Goal: Information Seeking & Learning: Check status

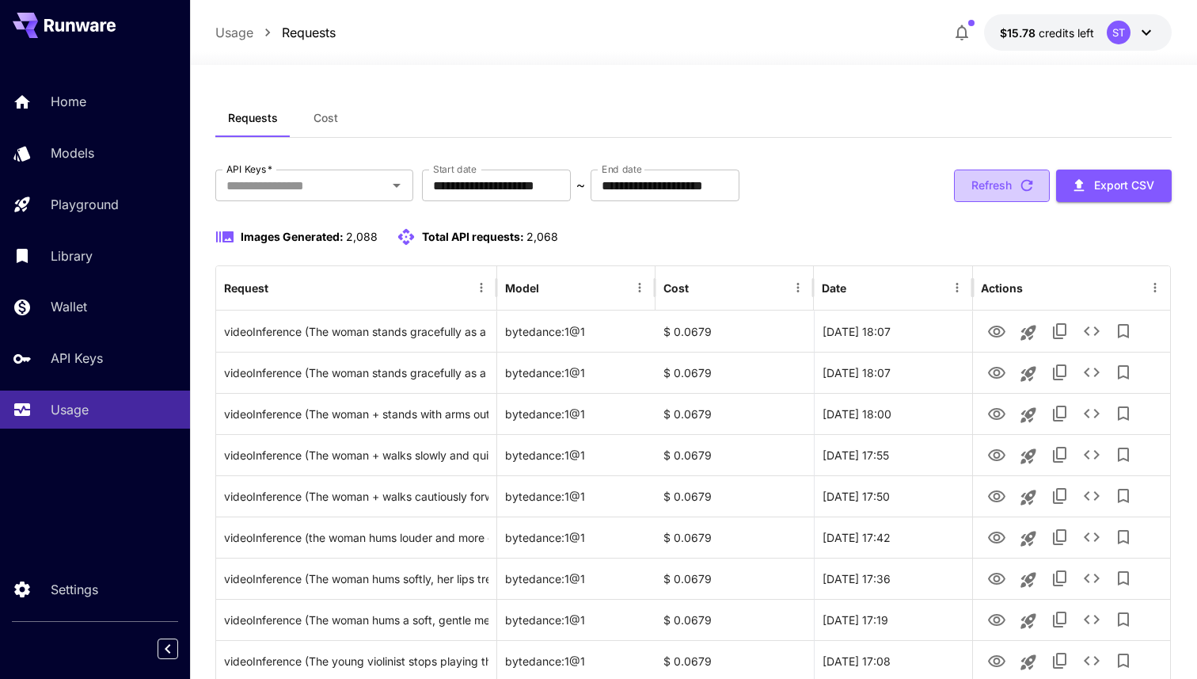
click at [993, 186] on button "Refresh" at bounding box center [1002, 185] width 96 height 32
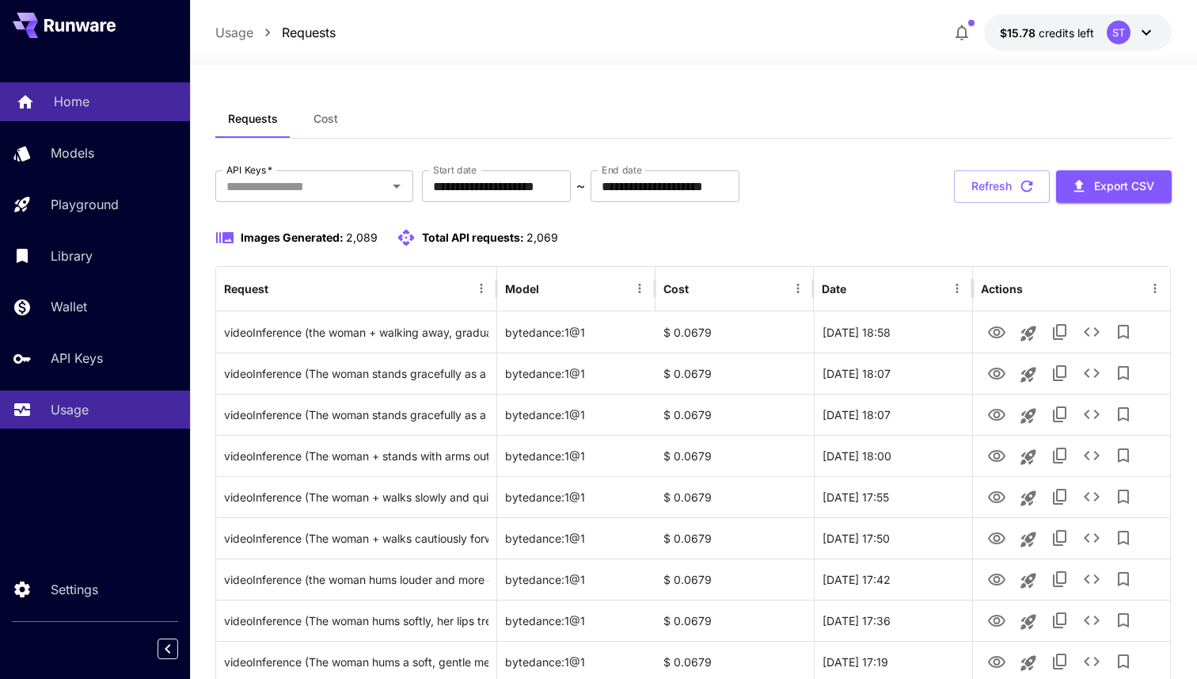
click at [61, 112] on link "Home" at bounding box center [95, 101] width 190 height 39
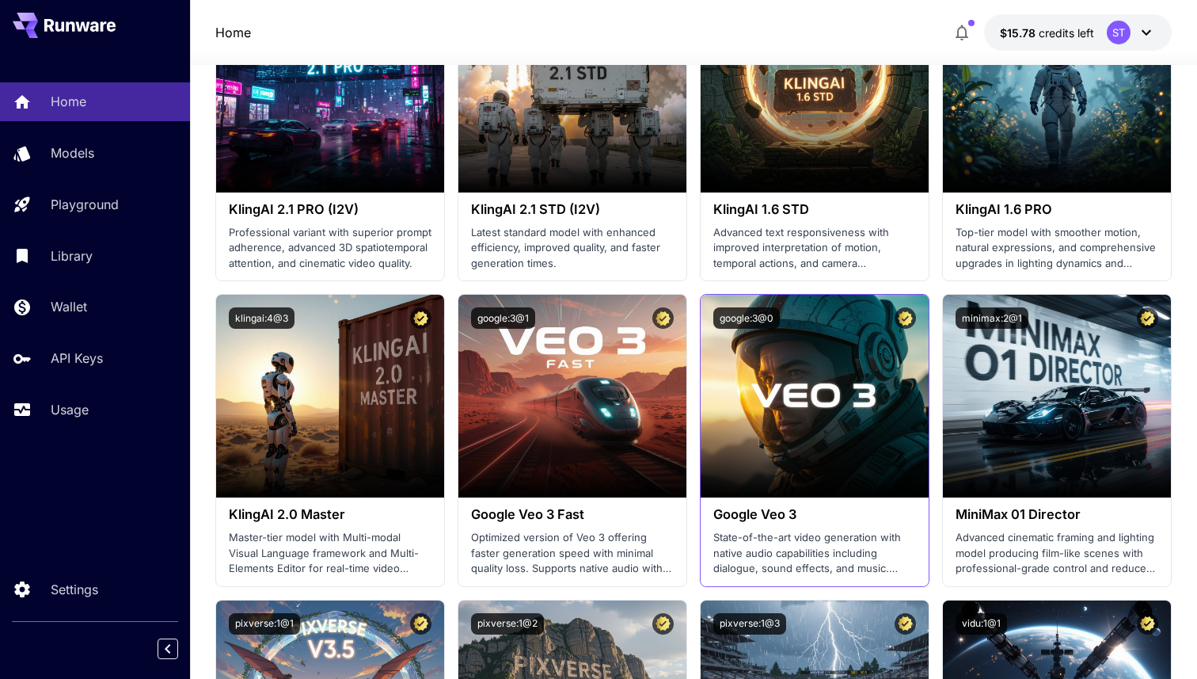
scroll to position [710, 0]
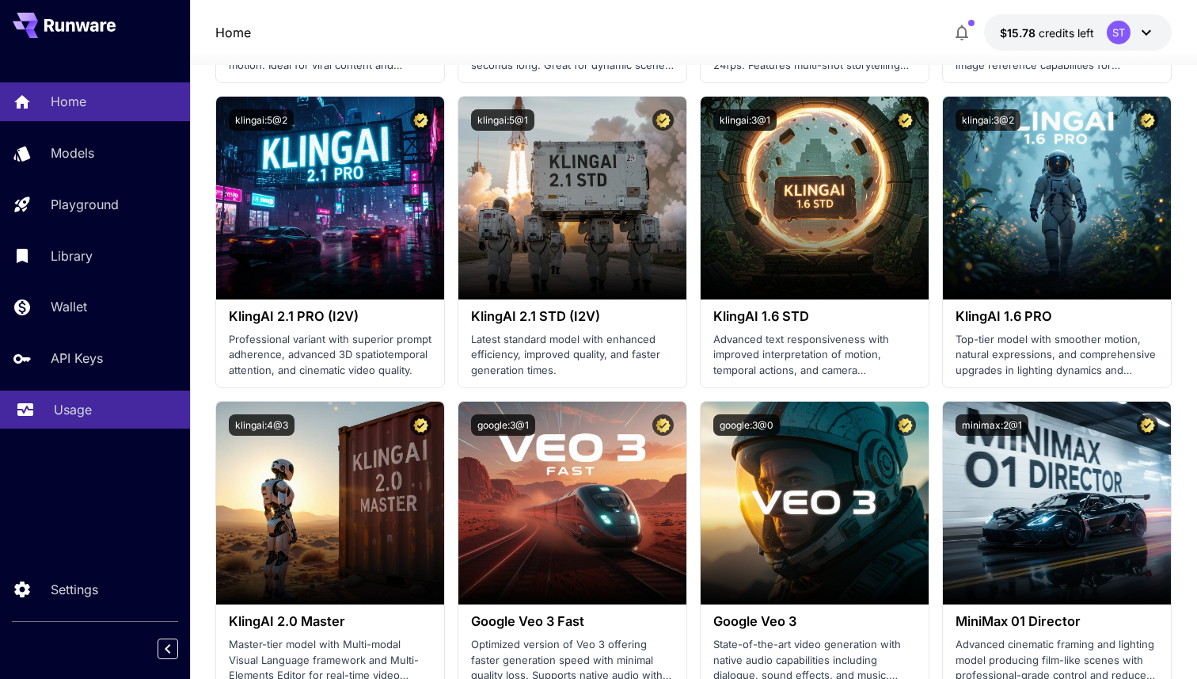
click at [105, 415] on div "Usage" at bounding box center [116, 409] width 124 height 19
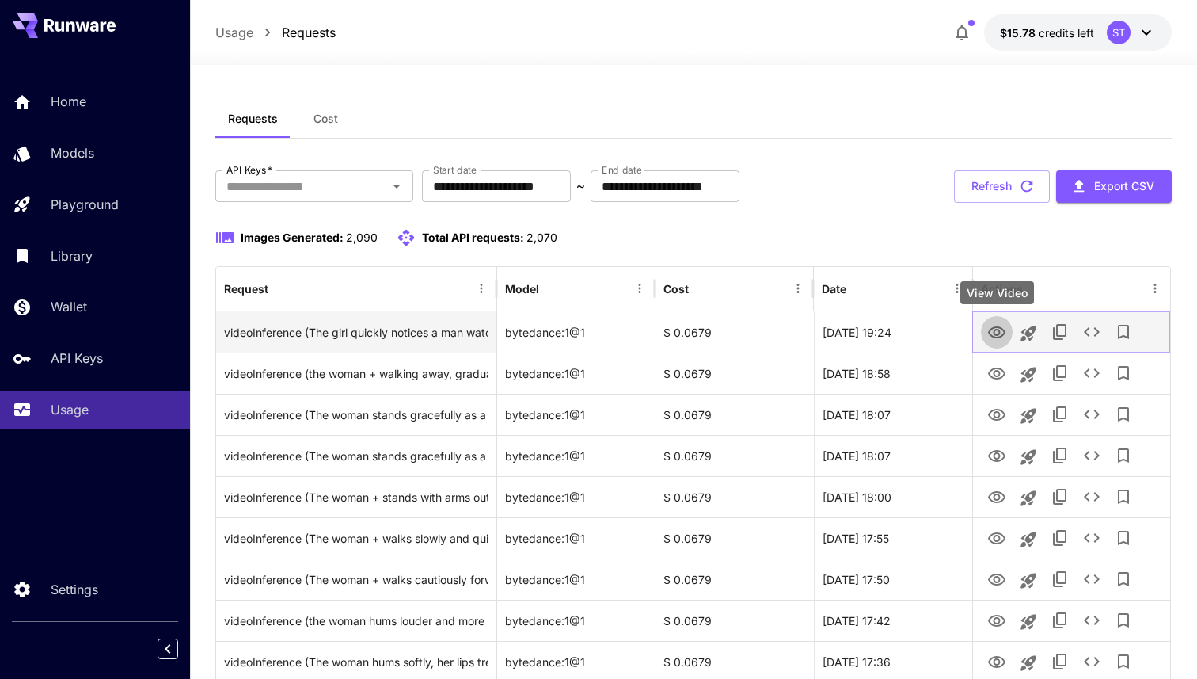
click at [1005, 333] on icon "View Video" at bounding box center [996, 332] width 19 height 19
click at [390, 338] on div "videoInference (The girl quickly notices a man watching her; her eyes snap open…" at bounding box center [356, 332] width 264 height 40
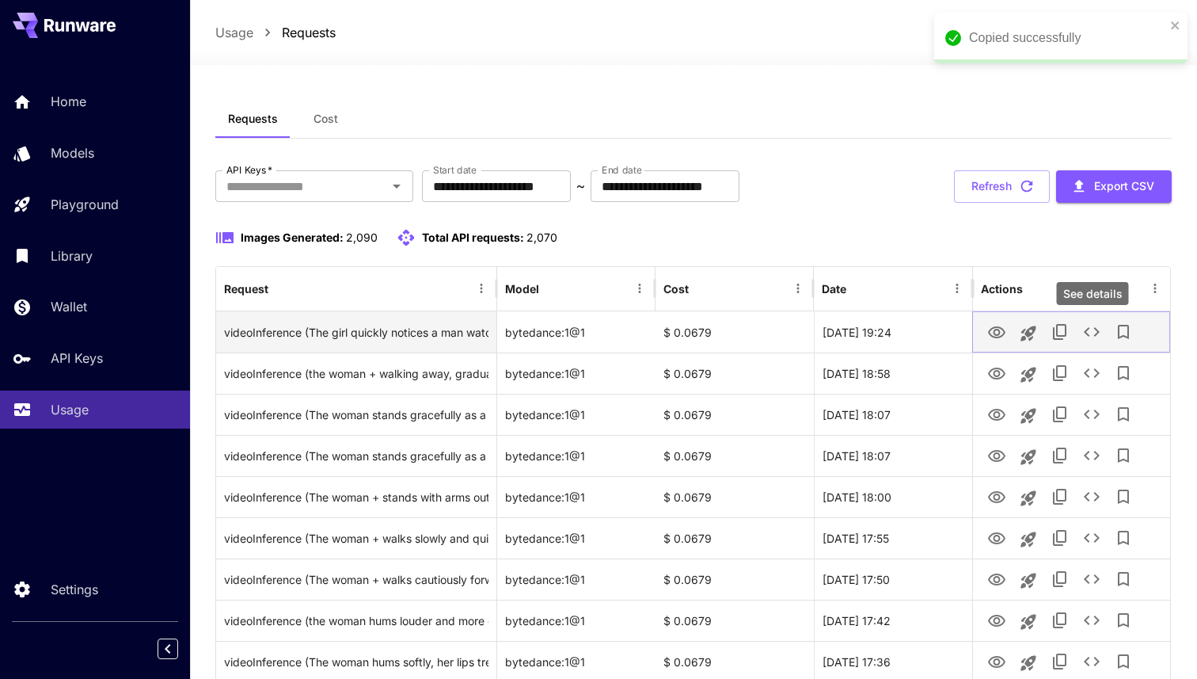
click at [1089, 335] on icon "See details" at bounding box center [1092, 332] width 16 height 10
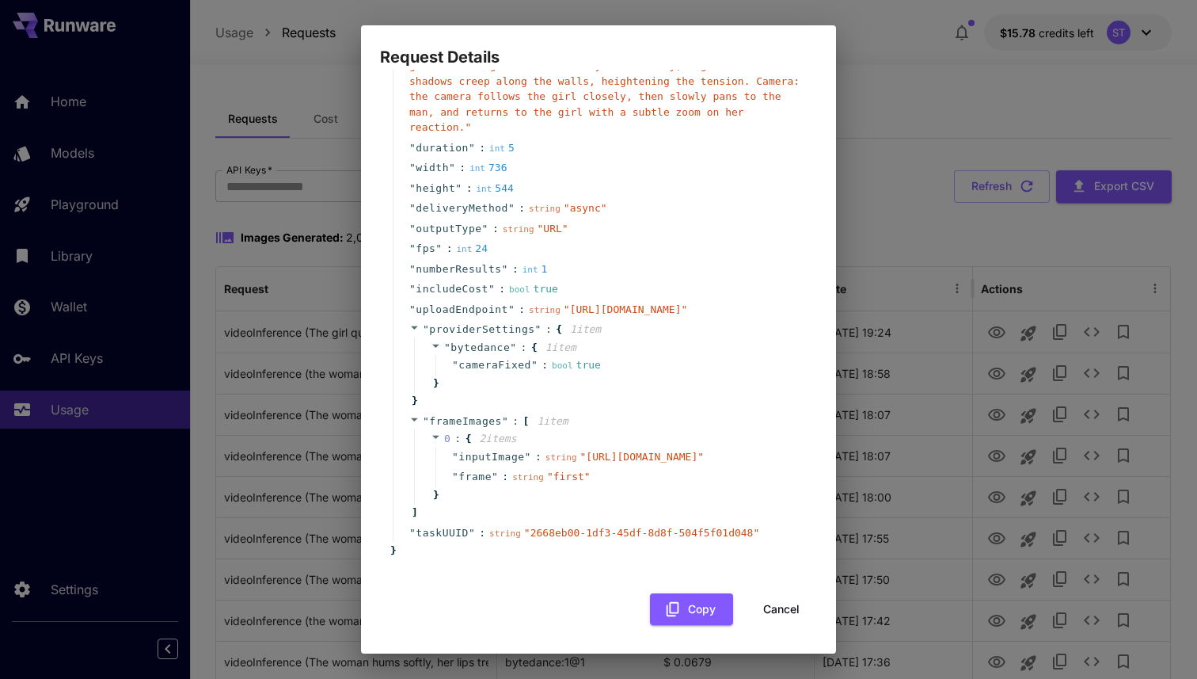
scroll to position [238, 0]
click at [984, 82] on div "Request Details { 15 item s " taskType " : string " videoInference " " model " …" at bounding box center [598, 339] width 1197 height 679
click at [934, 132] on div "Request Details { 15 item s " taskType " : string " videoInference " " model " …" at bounding box center [598, 339] width 1197 height 679
click at [803, 611] on button "Cancel" at bounding box center [781, 609] width 71 height 32
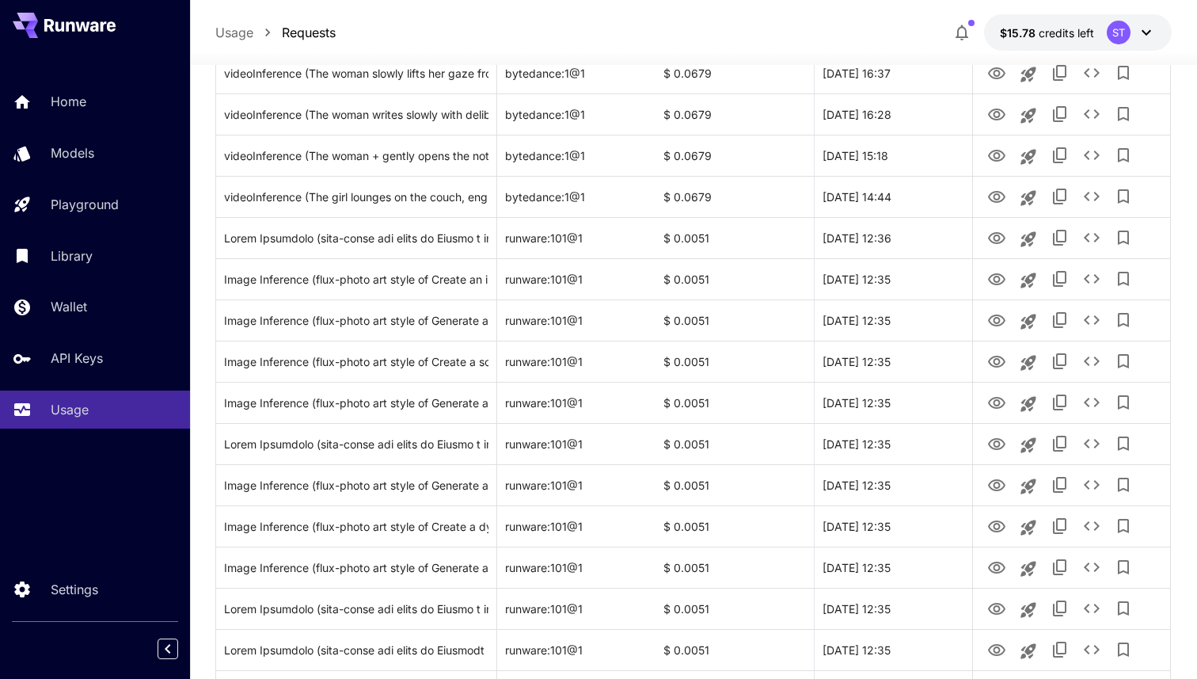
scroll to position [0, 0]
